Goal: Find specific page/section

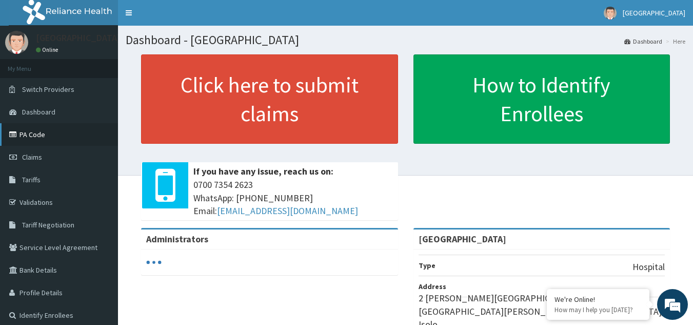
click at [53, 128] on link "PA Code" at bounding box center [59, 134] width 118 height 23
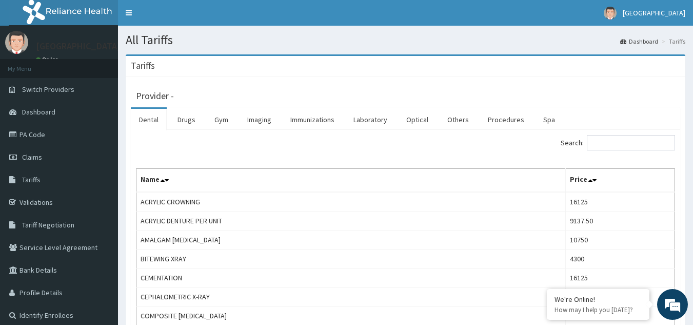
click at [149, 121] on link "Dental" at bounding box center [149, 120] width 36 height 22
click at [147, 124] on link "Dental" at bounding box center [149, 120] width 36 height 22
click at [632, 136] on input "Search:" at bounding box center [631, 142] width 88 height 15
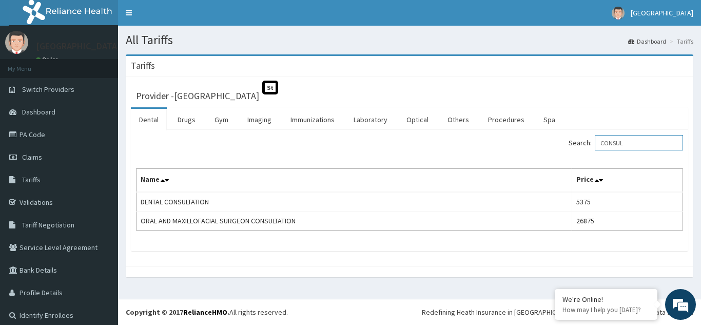
click at [639, 141] on input "CONSUL" at bounding box center [638, 142] width 88 height 15
type input "C"
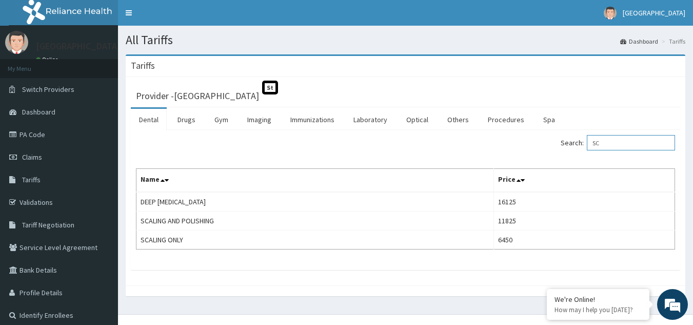
type input "S"
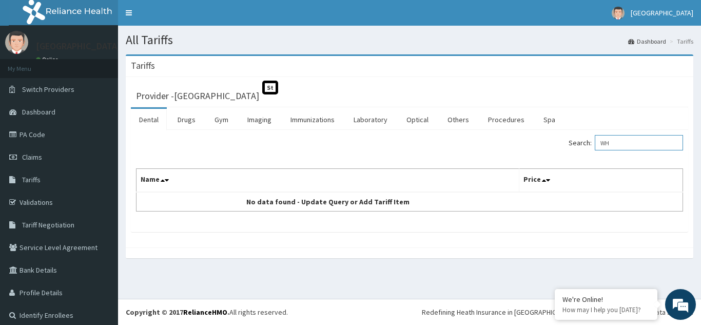
type input "W"
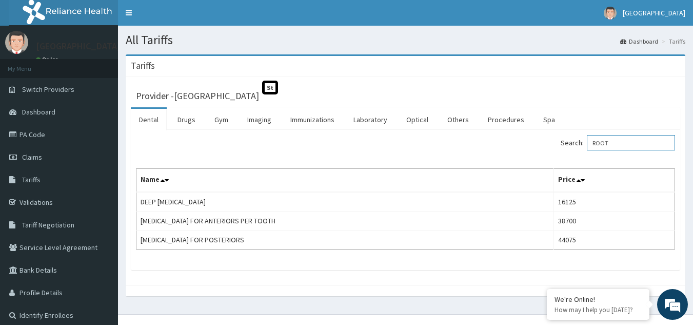
type input "ROOT"
click at [54, 128] on link "PA Code" at bounding box center [59, 134] width 118 height 23
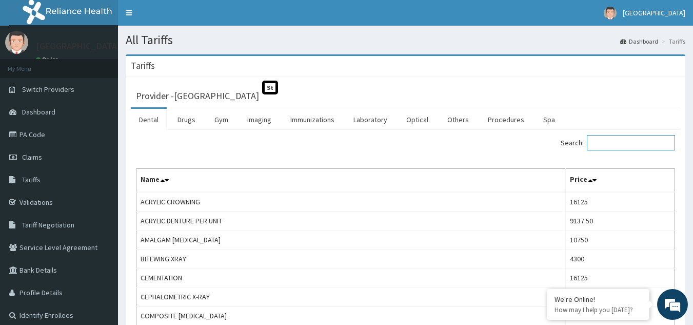
click at [620, 144] on input "Search:" at bounding box center [631, 142] width 88 height 15
click at [495, 121] on link "Procedures" at bounding box center [506, 120] width 53 height 22
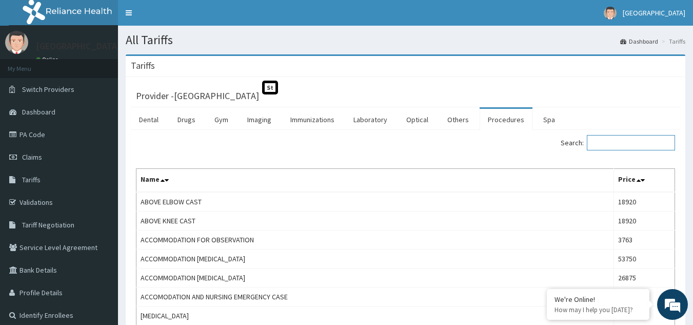
click at [608, 137] on input "Search:" at bounding box center [631, 142] width 88 height 15
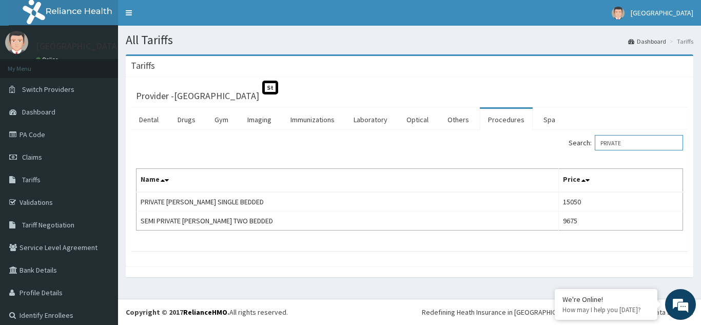
type input "PRIVATE"
